Goal: Task Accomplishment & Management: Complete application form

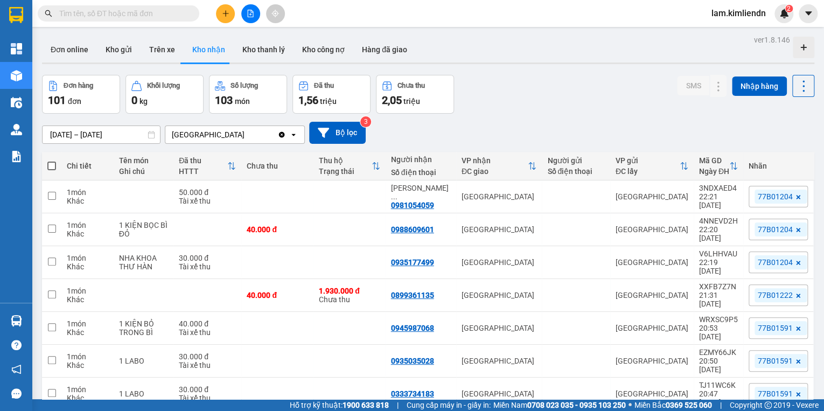
click at [227, 15] on icon "plus" at bounding box center [226, 14] width 8 height 8
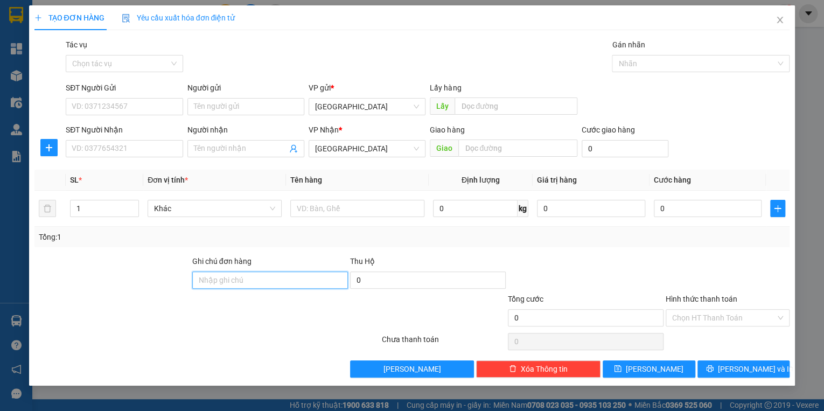
click at [239, 277] on input "Ghi chú đơn hàng" at bounding box center [270, 279] width 156 height 17
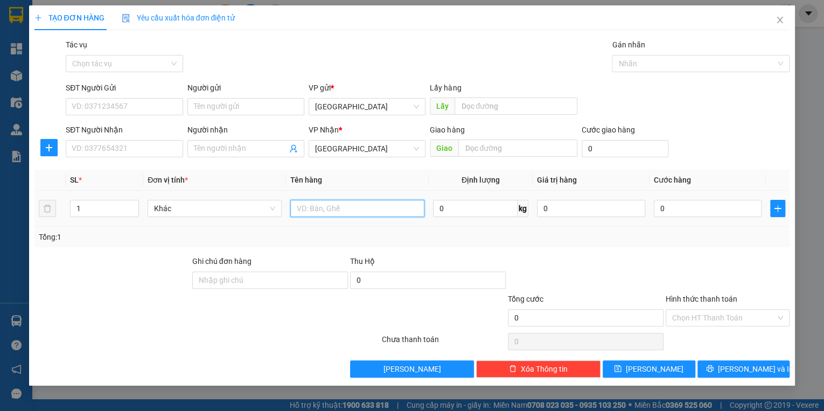
click at [328, 209] on input "text" at bounding box center [357, 208] width 134 height 17
type input "THÙNG"
click at [512, 155] on input "text" at bounding box center [517, 148] width 119 height 17
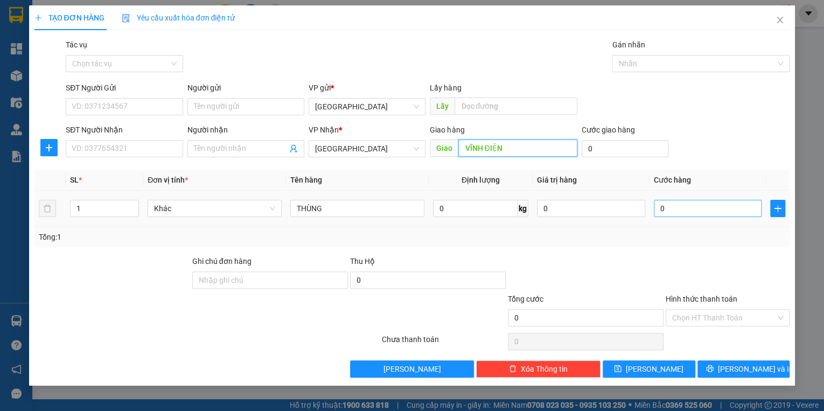
type input "VĨNH ĐIỆN"
click at [695, 214] on input "0" at bounding box center [708, 208] width 108 height 17
type input "6"
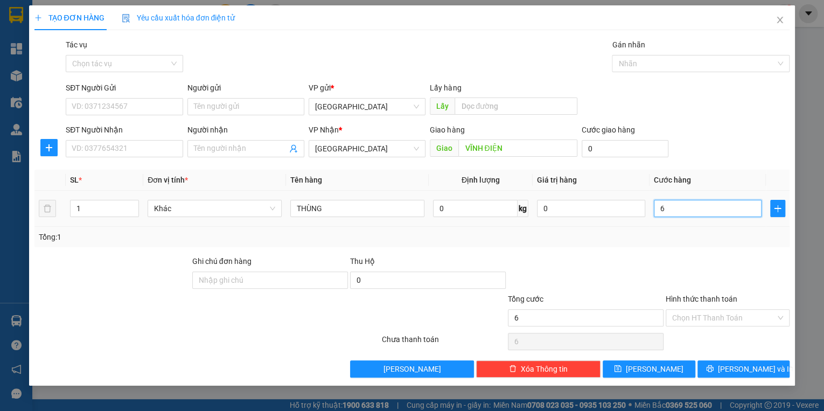
type input "60"
type input "60.000"
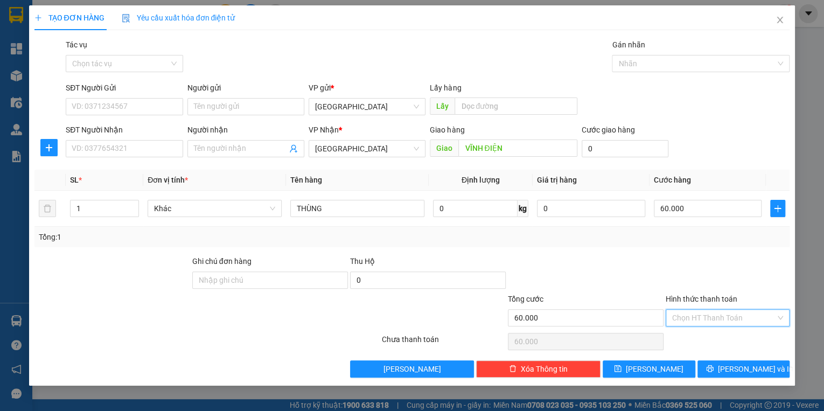
click at [696, 321] on input "Hình thức thanh toán" at bounding box center [723, 318] width 103 height 16
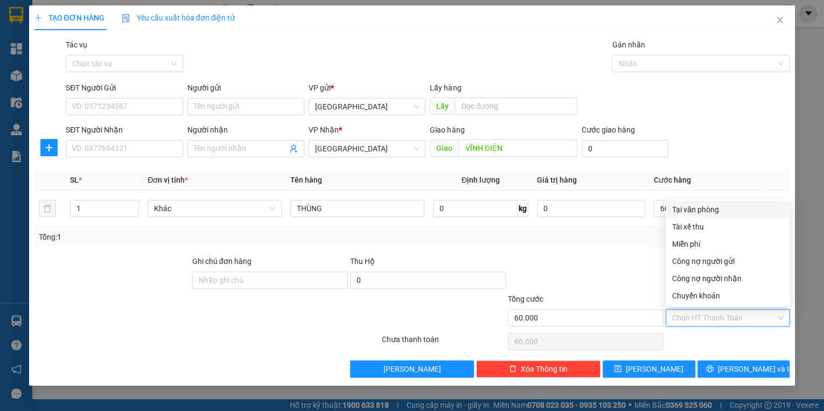
click at [720, 212] on div "Tại văn phòng" at bounding box center [727, 210] width 111 height 12
type input "0"
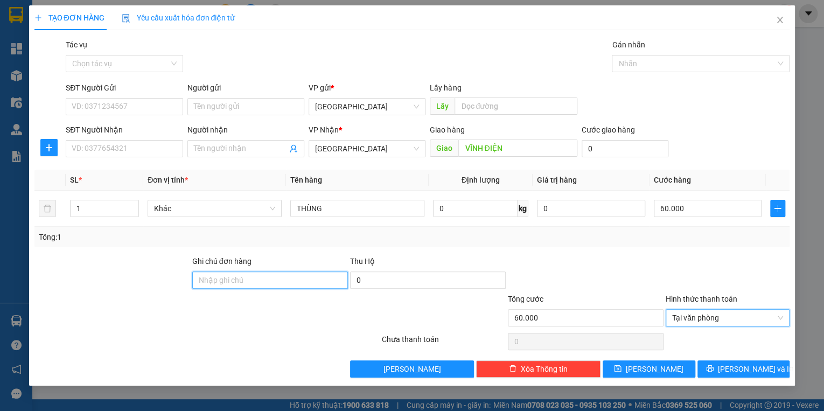
click at [276, 285] on input "Ghi chú đơn hàng" at bounding box center [270, 279] width 156 height 17
type input "O"
type input "Ô"
type input "ỐM NHỎ"
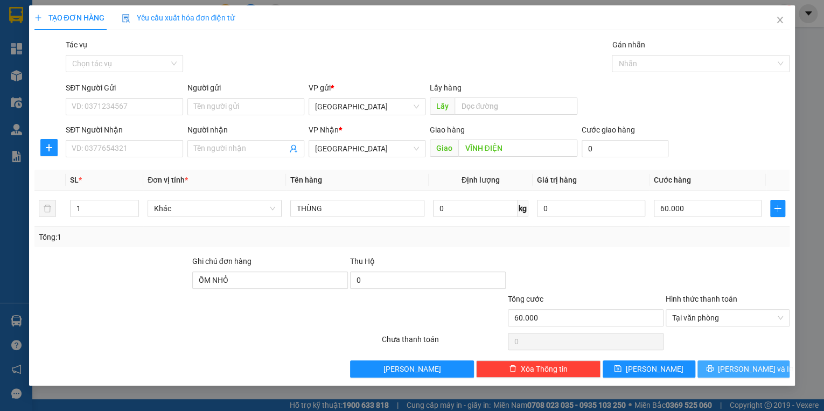
click at [737, 366] on span "[PERSON_NAME] và In" at bounding box center [755, 369] width 75 height 12
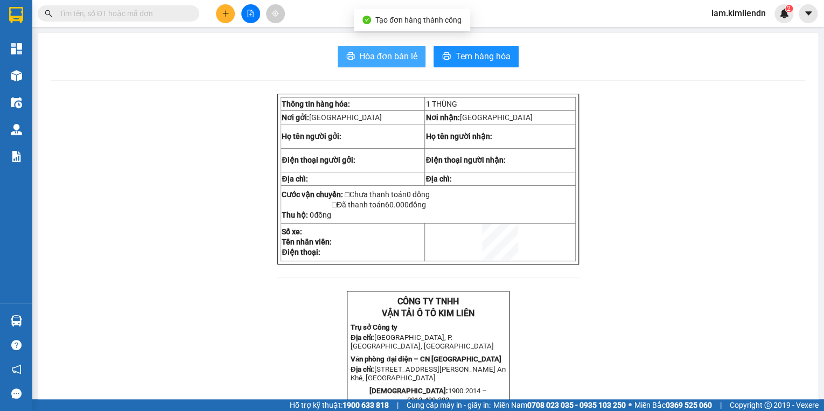
click at [381, 60] on span "Hóa đơn bán lẻ" at bounding box center [388, 56] width 58 height 13
